Goal: Ask a question: Seek information or help from site administrators or community

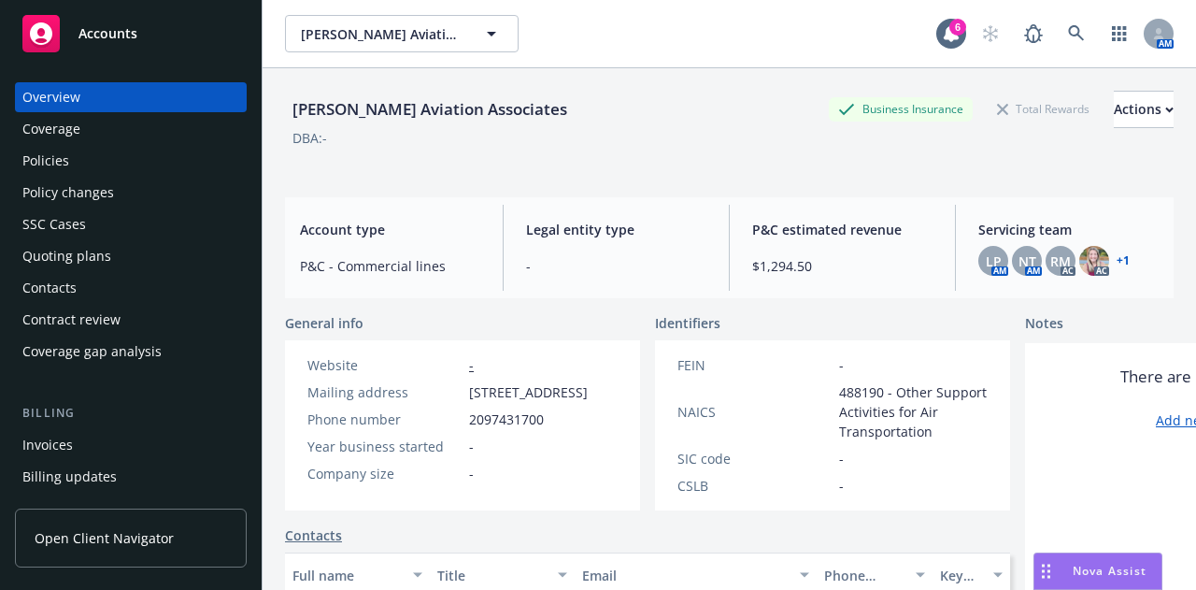
click at [1071, 570] on div "Nova Assist" at bounding box center [1110, 571] width 104 height 16
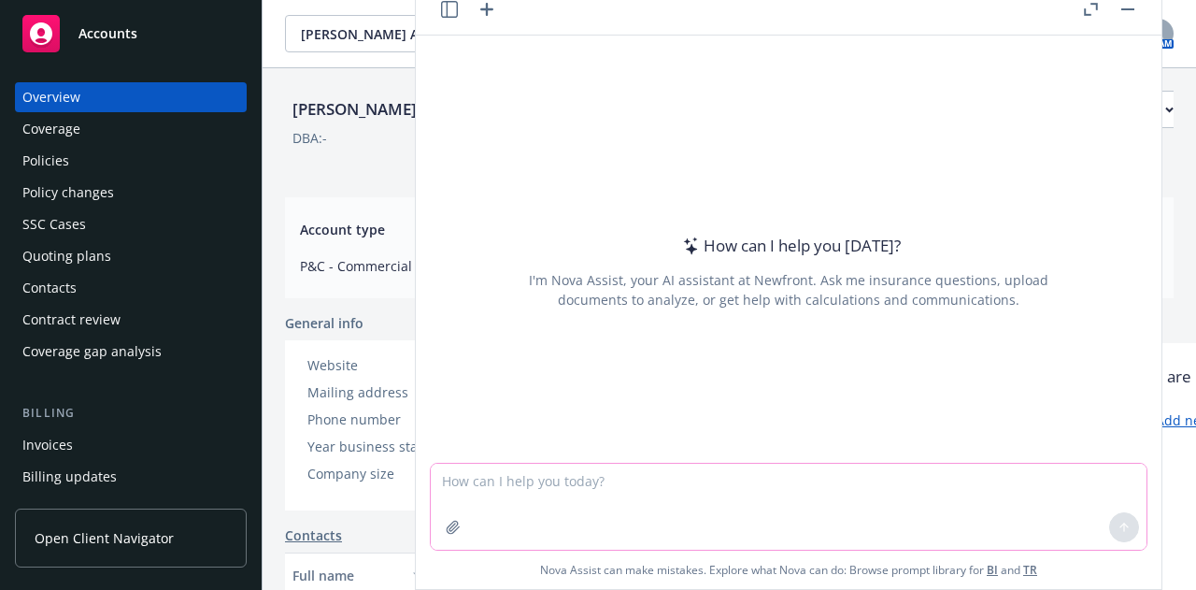
click at [848, 503] on textarea at bounding box center [789, 507] width 716 height 86
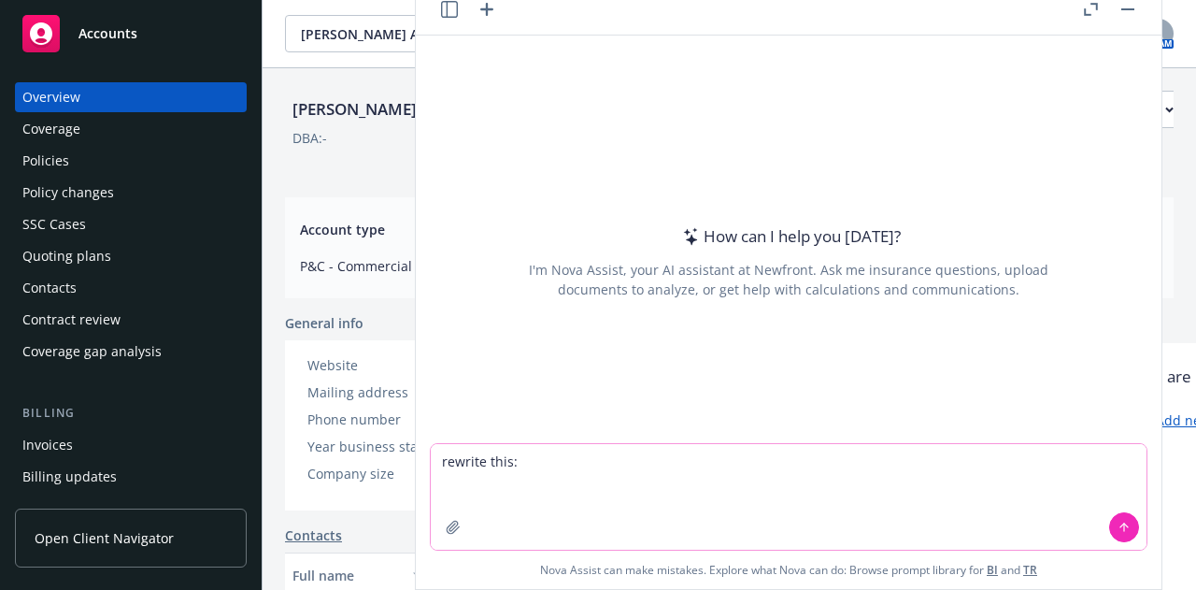
paste textarea "I wanted to reach out for an update on which route was going to be taken for th…"
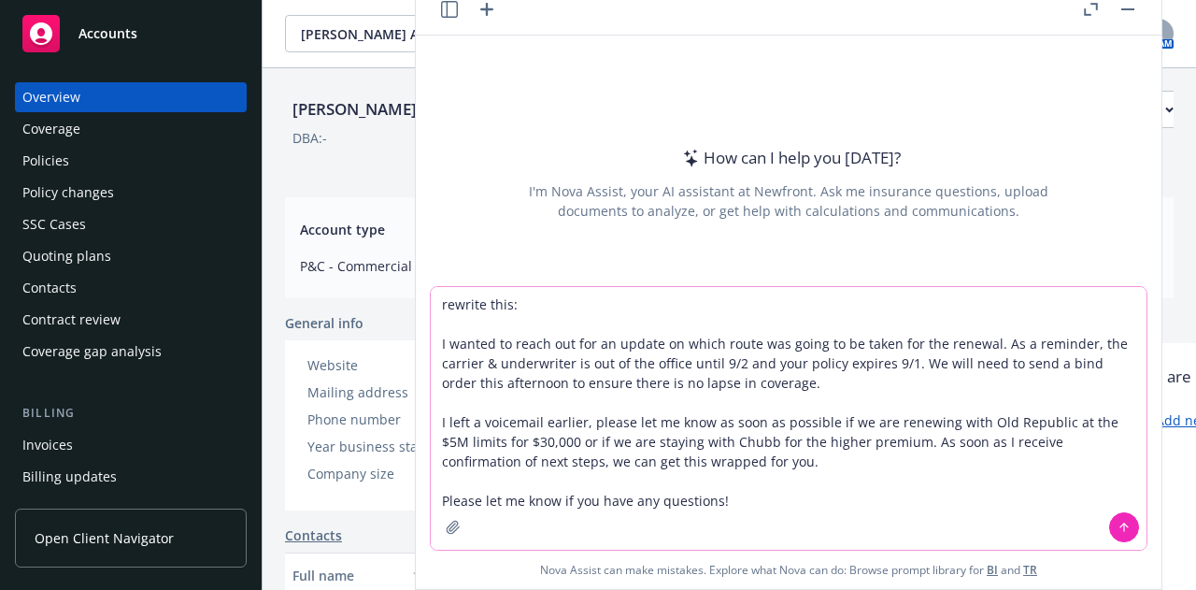
type textarea "rewrite this: I wanted to reach out for an update on which route was going to b…"
click at [1121, 526] on icon at bounding box center [1124, 525] width 7 height 4
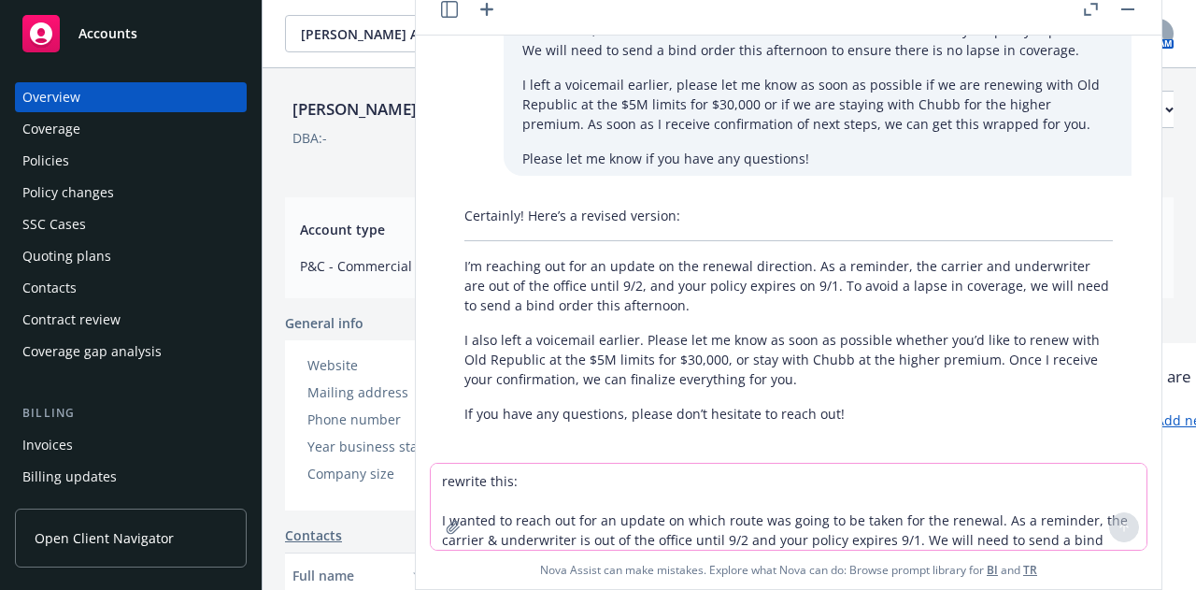
scroll to position [103, 0]
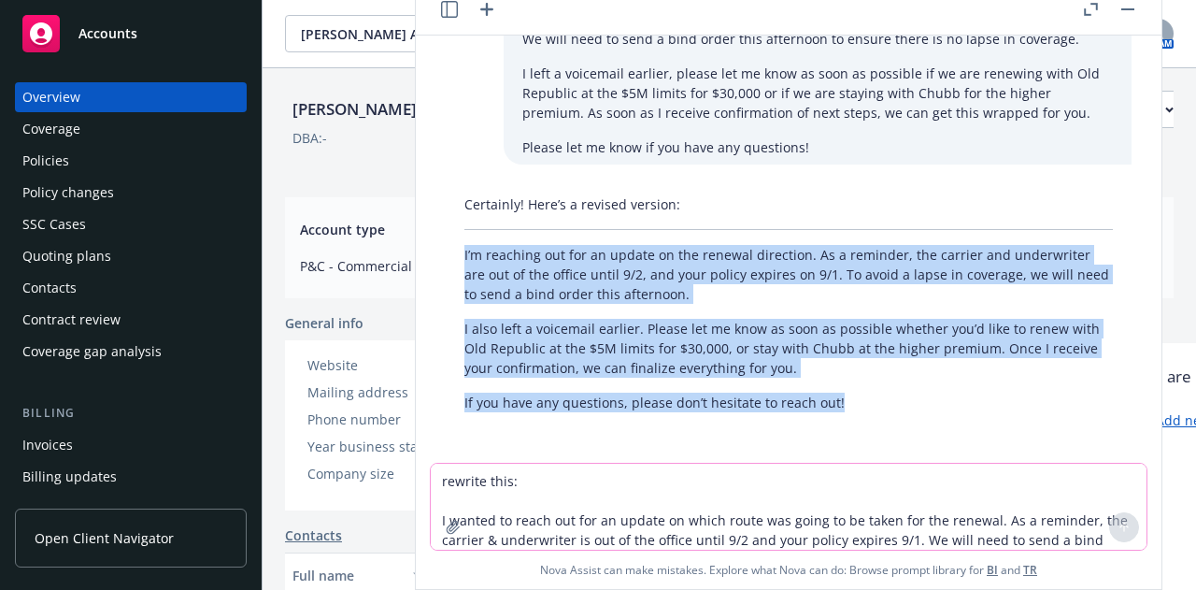
drag, startPoint x: 852, startPoint y: 414, endPoint x: 452, endPoint y: 257, distance: 429.8
click at [452, 257] on div "Certainly! Here’s a revised version: I’m reaching out for an update on the rene…" at bounding box center [789, 303] width 686 height 233
copy div "I’m reaching out for an update on the renewal direction. As a reminder, the car…"
